Goal: Transaction & Acquisition: Purchase product/service

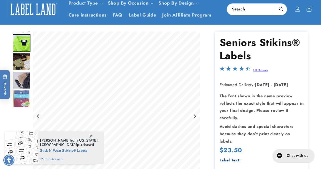
scroll to position [51, 0]
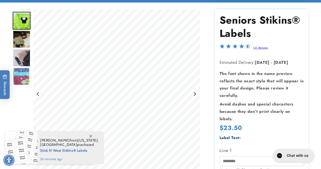
click at [91, 136] on icon at bounding box center [90, 136] width 3 height 3
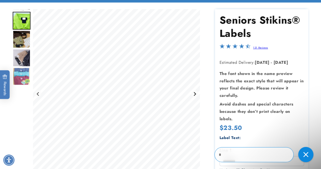
scroll to position [0, 0]
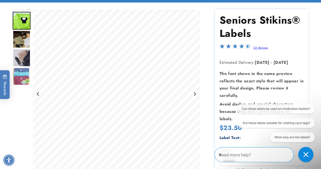
click at [21, 34] on img "Go to slide 3" at bounding box center [22, 39] width 18 height 18
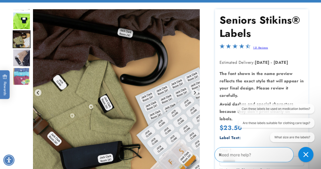
click at [20, 54] on img "Go to slide 4" at bounding box center [22, 58] width 18 height 18
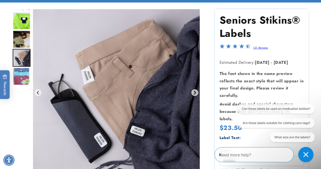
click at [23, 73] on img "Go to slide 5" at bounding box center [22, 76] width 18 height 18
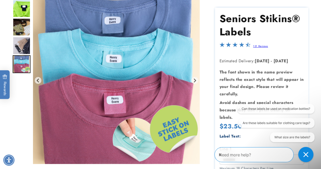
scroll to position [76, 0]
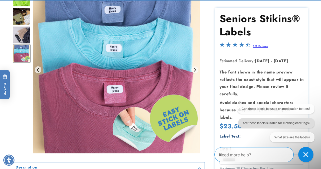
click at [268, 122] on button "Are these labels suitable for clothing care tags?" at bounding box center [276, 123] width 76 height 10
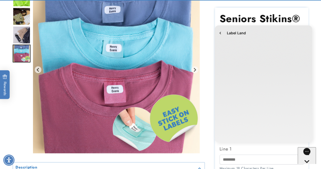
scroll to position [0, 0]
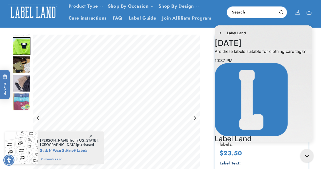
scroll to position [150, 0]
click at [89, 136] on icon at bounding box center [90, 136] width 3 height 3
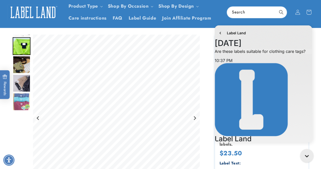
scroll to position [74, 0]
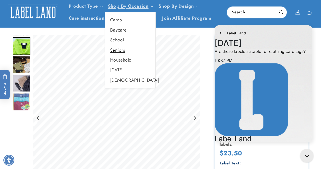
click at [118, 50] on link "Seniors" at bounding box center [130, 50] width 50 height 10
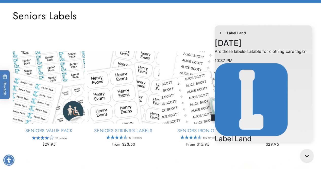
scroll to position [51, 0]
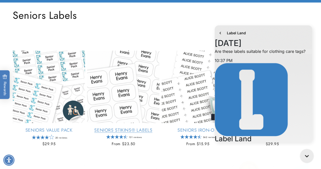
click at [123, 130] on link "Seniors Stikins® Labels" at bounding box center [123, 130] width 72 height 6
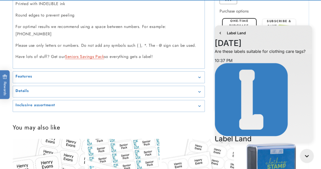
scroll to position [355, 0]
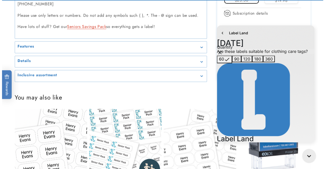
scroll to position [381, 0]
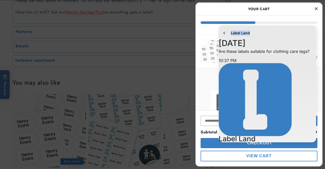
drag, startPoint x: 286, startPoint y: 34, endPoint x: 170, endPoint y: 34, distance: 116.5
click at [215, 34] on html "Label Land History has been fetched September 18 10:37 PM. You said: Are these …" at bounding box center [267, 84] width 105 height 123
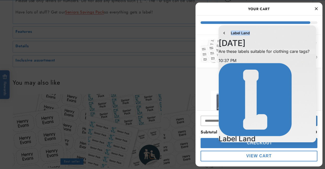
drag, startPoint x: 311, startPoint y: 33, endPoint x: 417, endPoint y: 51, distance: 107.7
click at [215, 29] on html "Label Land History has been fetched September 18 10:37 PM. You said: Are these …" at bounding box center [267, 84] width 105 height 123
click at [215, 140] on div "Label Land History has been fetched September 18 10:37 PM. You said: Are these …" at bounding box center [267, 84] width 105 height 123
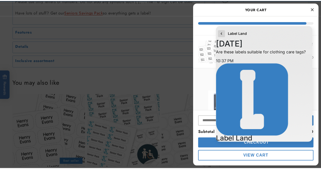
scroll to position [150, 0]
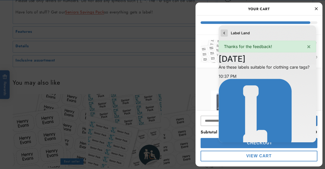
click at [224, 30] on button "go to home page" at bounding box center [224, 32] width 7 height 7
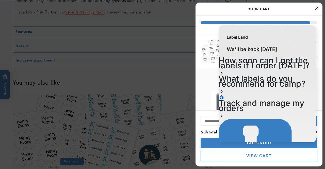
click at [316, 7] on icon "Close Cart" at bounding box center [316, 8] width 3 height 5
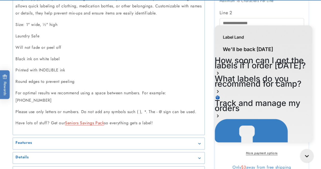
scroll to position [279, 0]
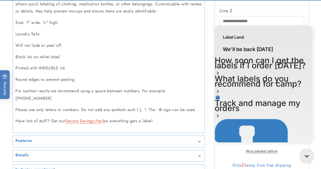
click at [307, 154] on icon "Gorgias live chat" at bounding box center [308, 157] width 6 height 6
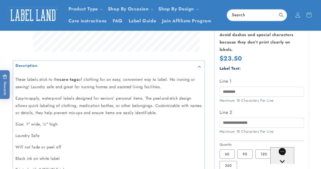
scroll to position [178, 0]
click at [236, 86] on input "Line 1" at bounding box center [262, 91] width 85 height 10
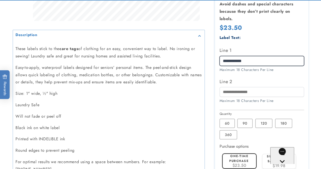
scroll to position [228, 0]
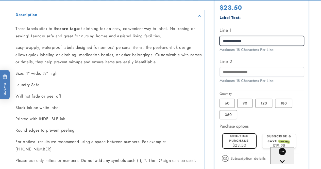
type input "**********"
click at [249, 133] on div "One-time purchase $23.50" at bounding box center [239, 140] width 30 height 14
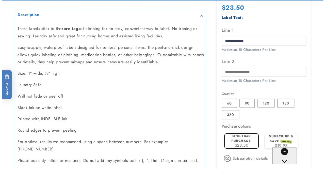
scroll to position [279, 0]
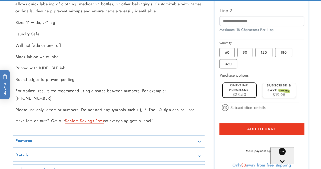
click at [230, 123] on button "Add to cart" at bounding box center [262, 129] width 85 height 12
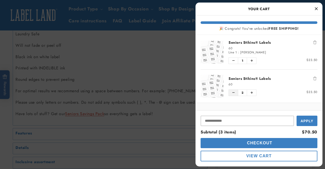
click at [234, 91] on icon "Decrease quantity of Seniors Stikins® Labels" at bounding box center [233, 92] width 2 height 3
click at [233, 93] on icon "Decrease quantity of Seniors Stikins® Labels" at bounding box center [233, 92] width 2 height 3
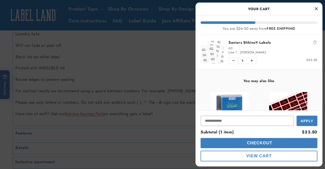
click at [257, 142] on span "Checkout" at bounding box center [259, 143] width 27 height 4
